Goal: Task Accomplishment & Management: Use online tool/utility

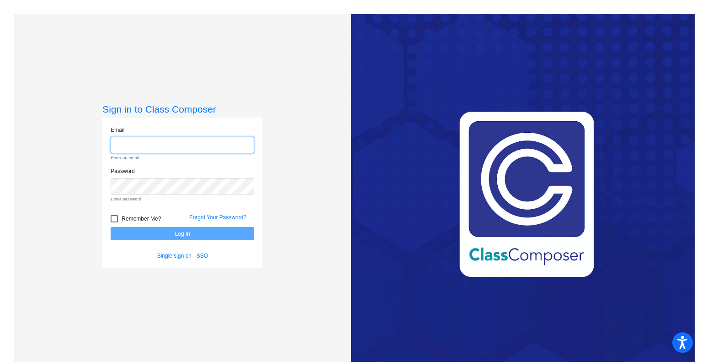
click at [172, 147] on input "email" at bounding box center [183, 145] width 144 height 17
type input "[PERSON_NAME][EMAIL_ADDRESS][DOMAIN_NAME]"
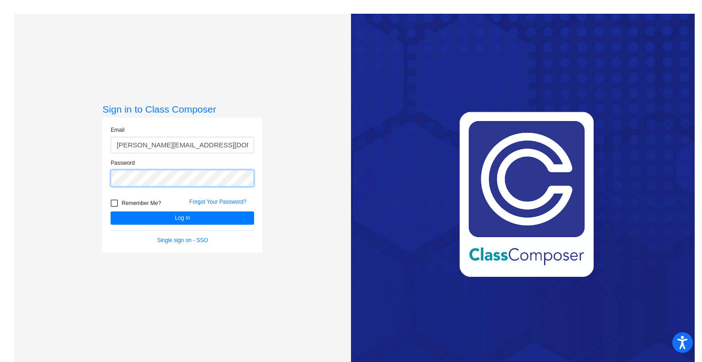
click at [111, 211] on button "Log In" at bounding box center [183, 217] width 144 height 13
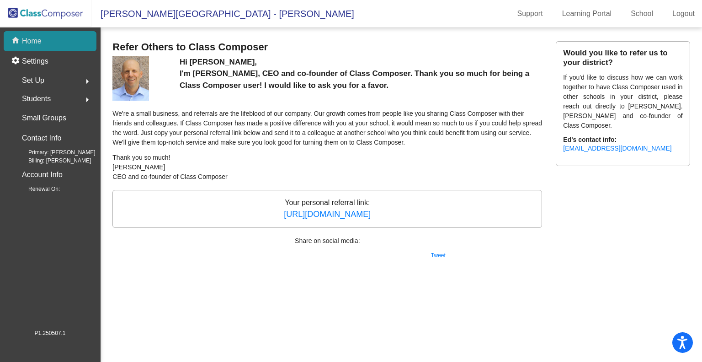
click at [43, 45] on div "home Home" at bounding box center [50, 41] width 93 height 20
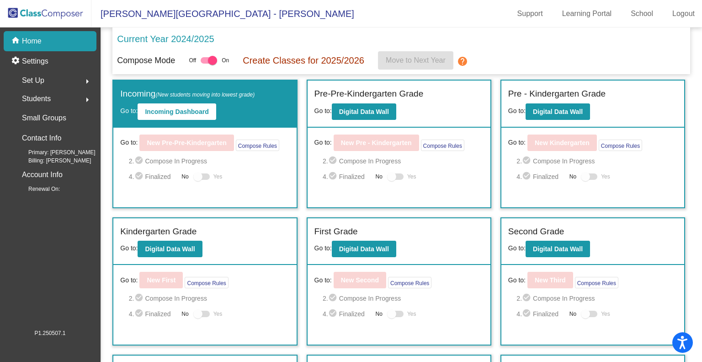
scroll to position [175, 0]
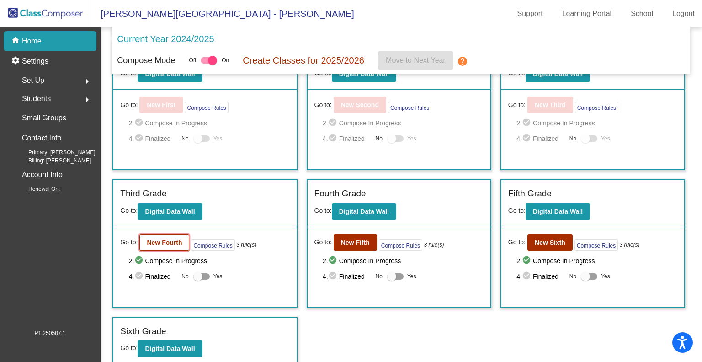
click at [174, 234] on button "New Fourth" at bounding box center [164, 242] width 50 height 16
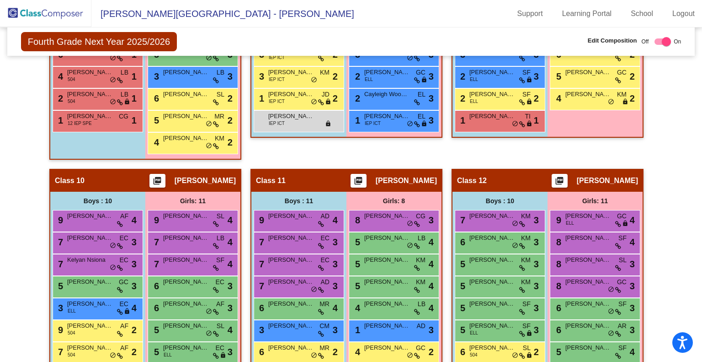
scroll to position [1250, 0]
